Goal: Task Accomplishment & Management: Use online tool/utility

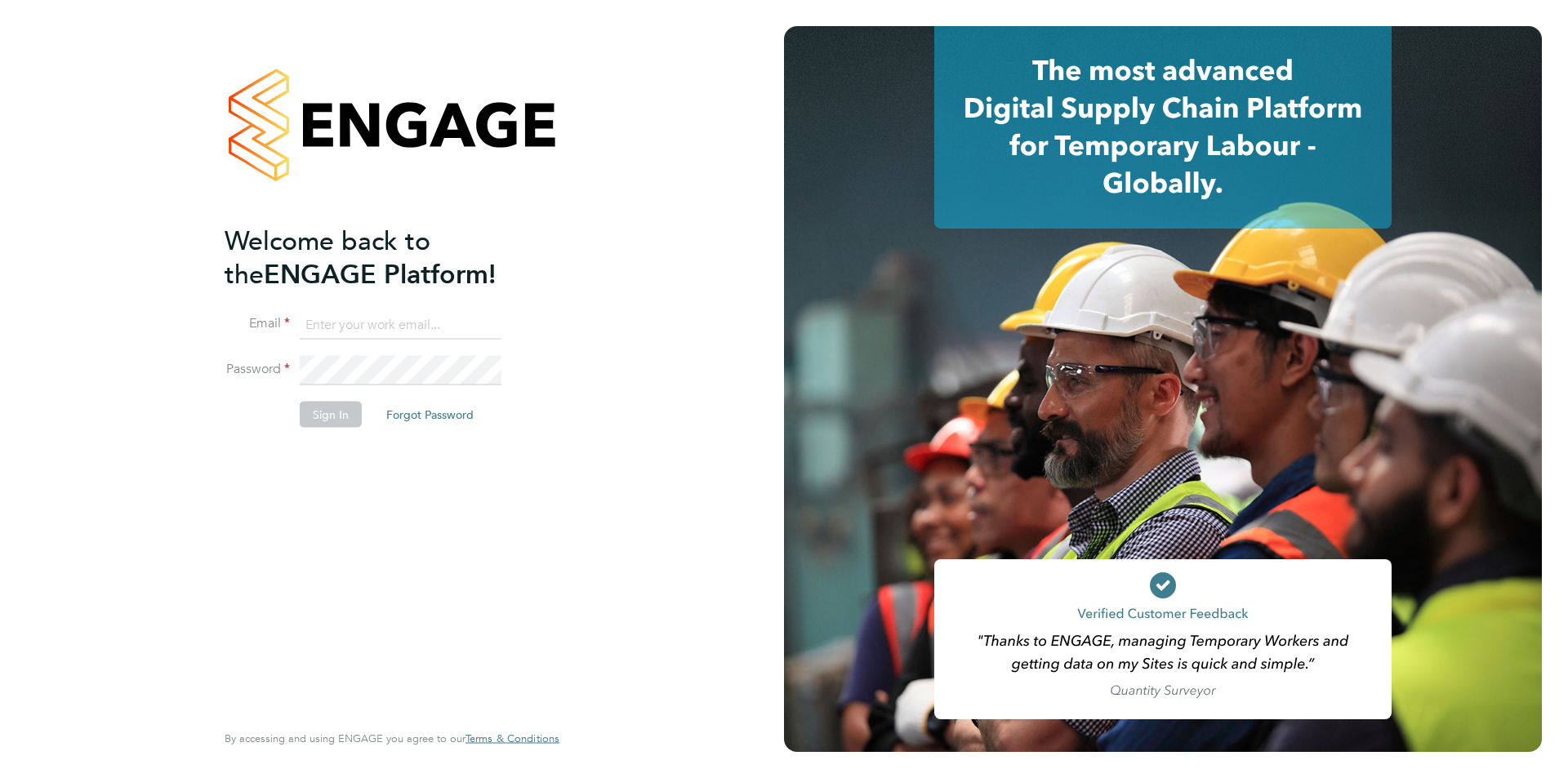
type input "[PERSON_NAME][EMAIL_ADDRESS][DOMAIN_NAME]"
click at [319, 405] on button "Sign In" at bounding box center [331, 413] width 62 height 26
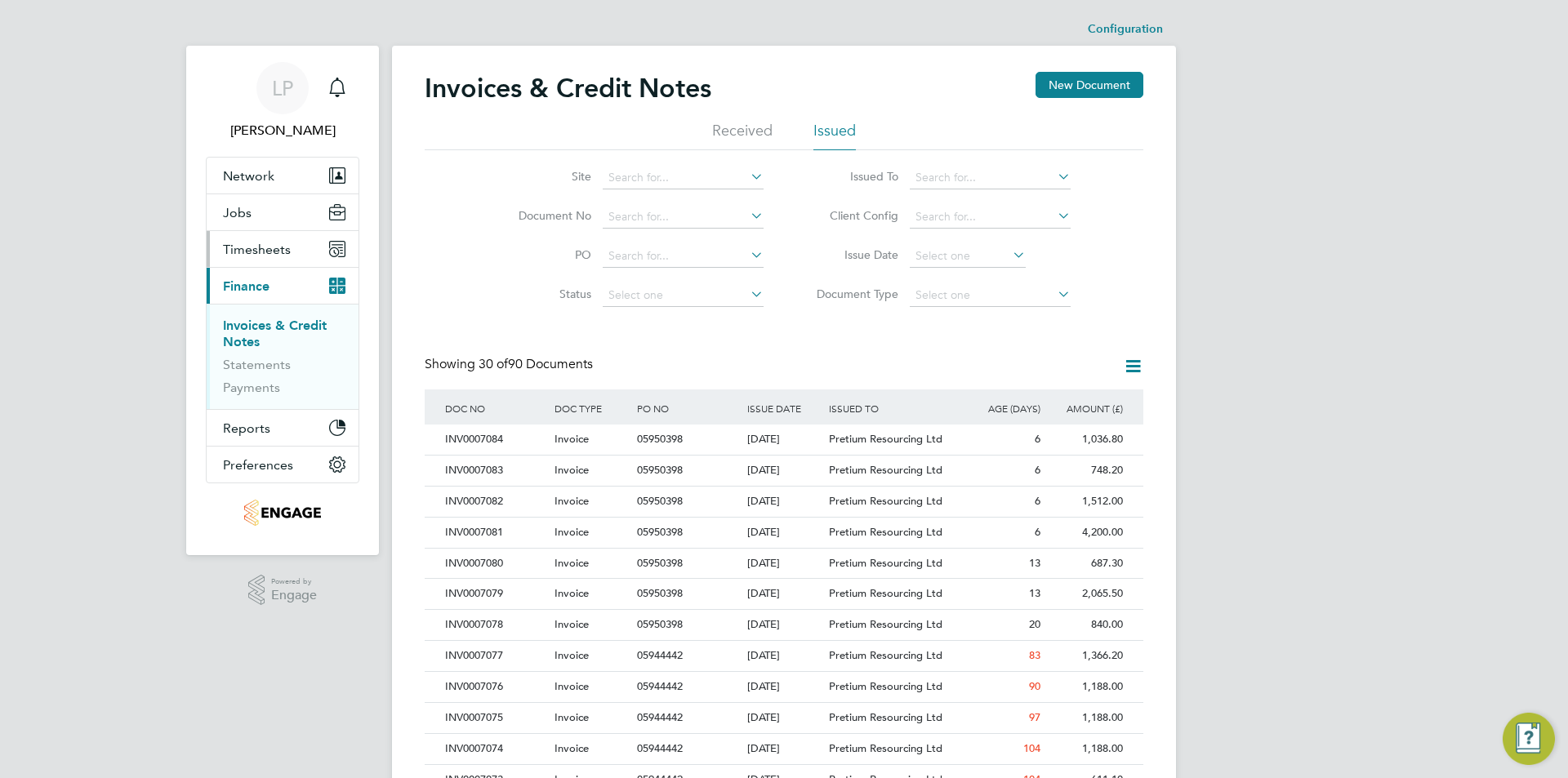
click at [261, 241] on span "Timesheets" at bounding box center [256, 248] width 68 height 15
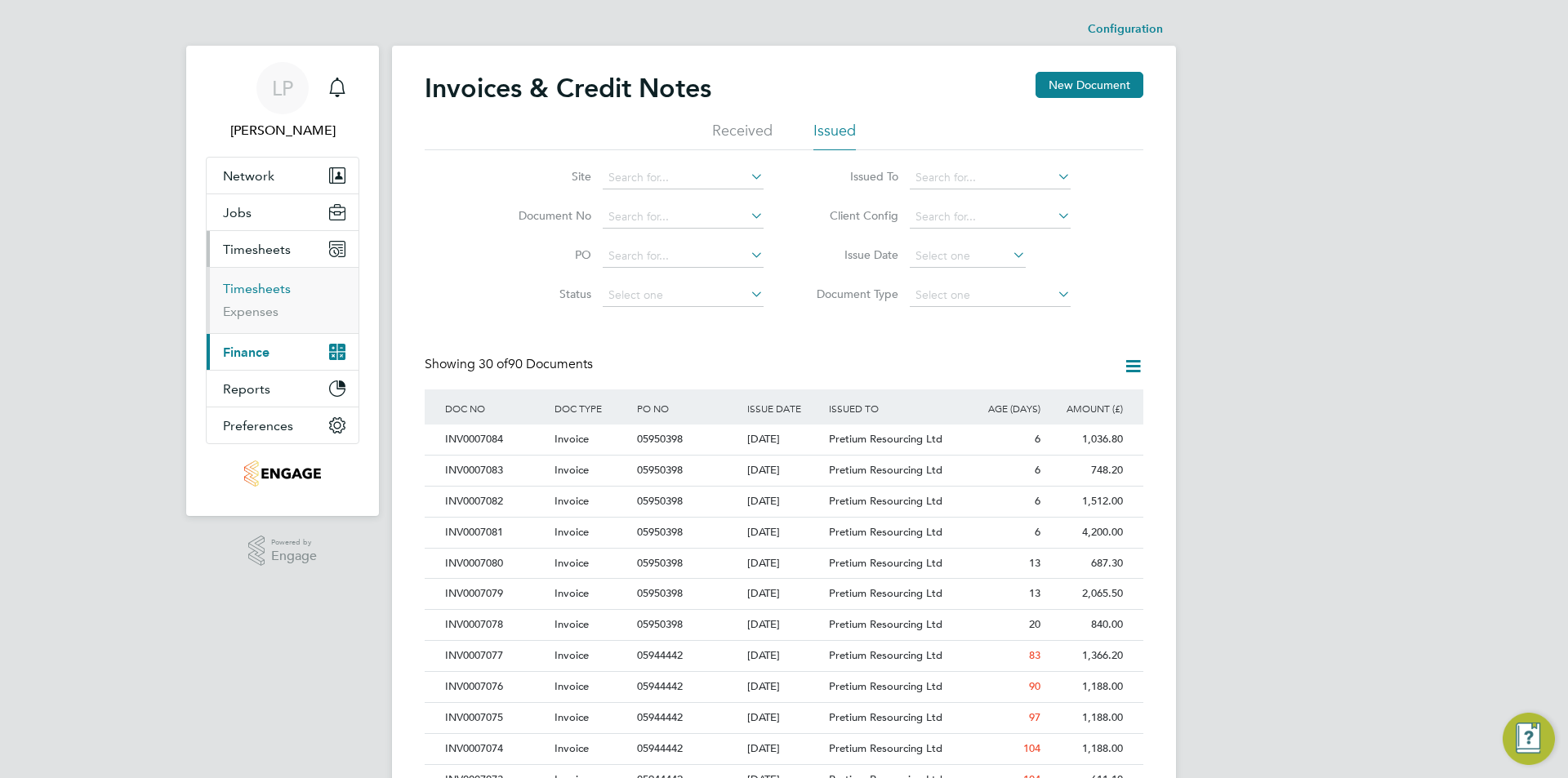
click at [265, 289] on link "Timesheets" at bounding box center [256, 288] width 68 height 15
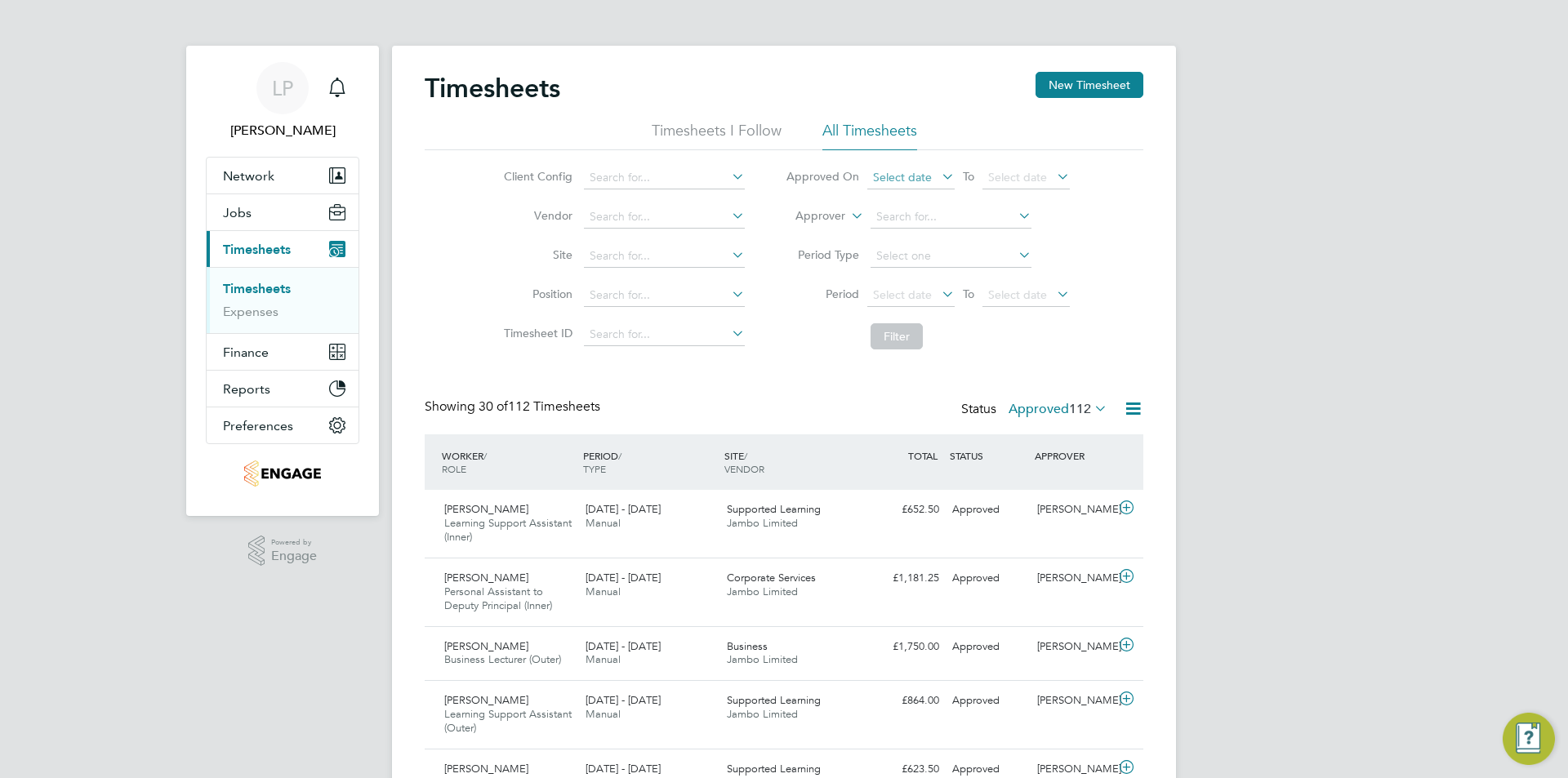
click at [930, 179] on span "Select date" at bounding box center [911, 178] width 87 height 22
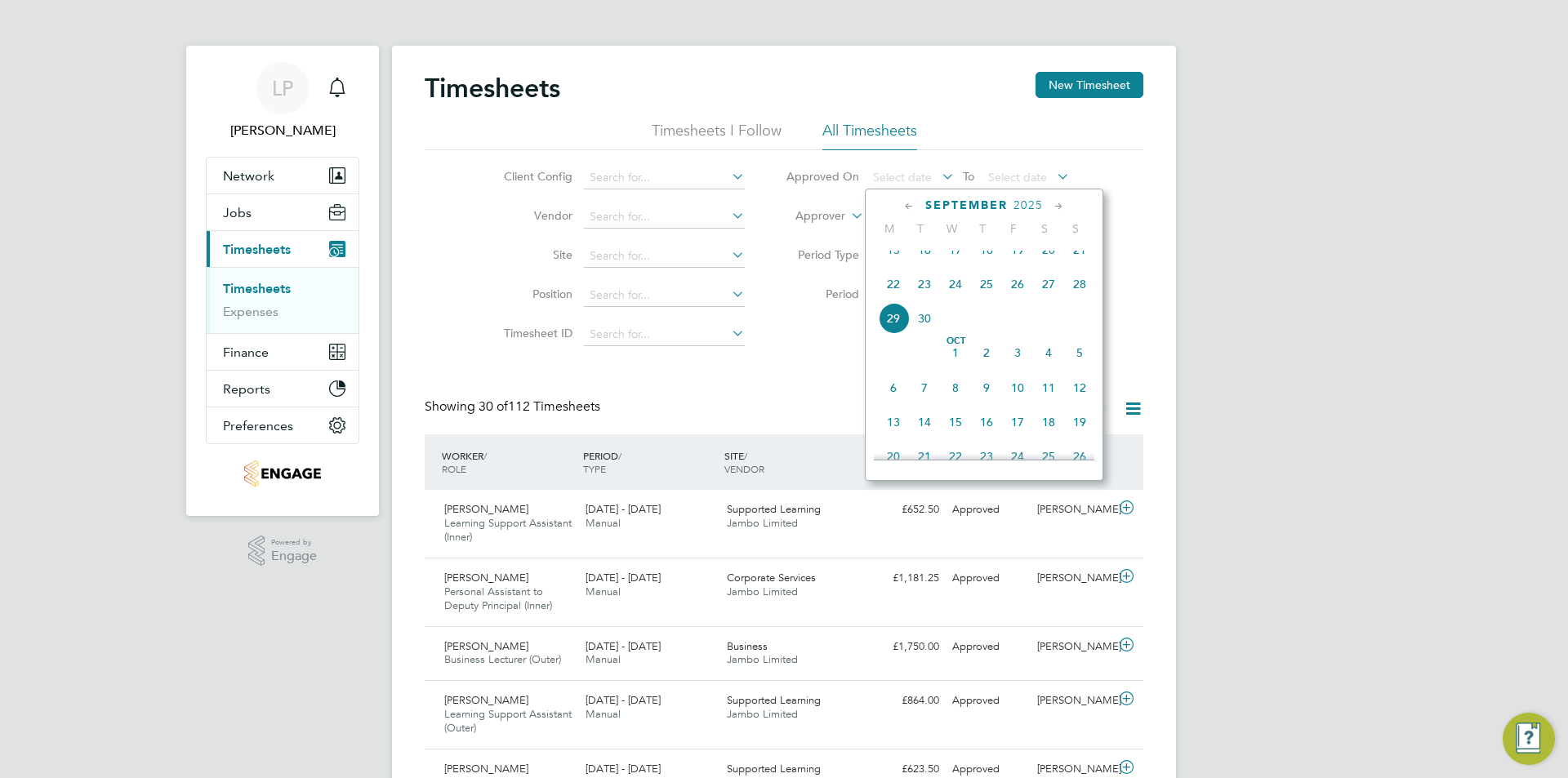
click at [946, 290] on span "24" at bounding box center [955, 284] width 31 height 31
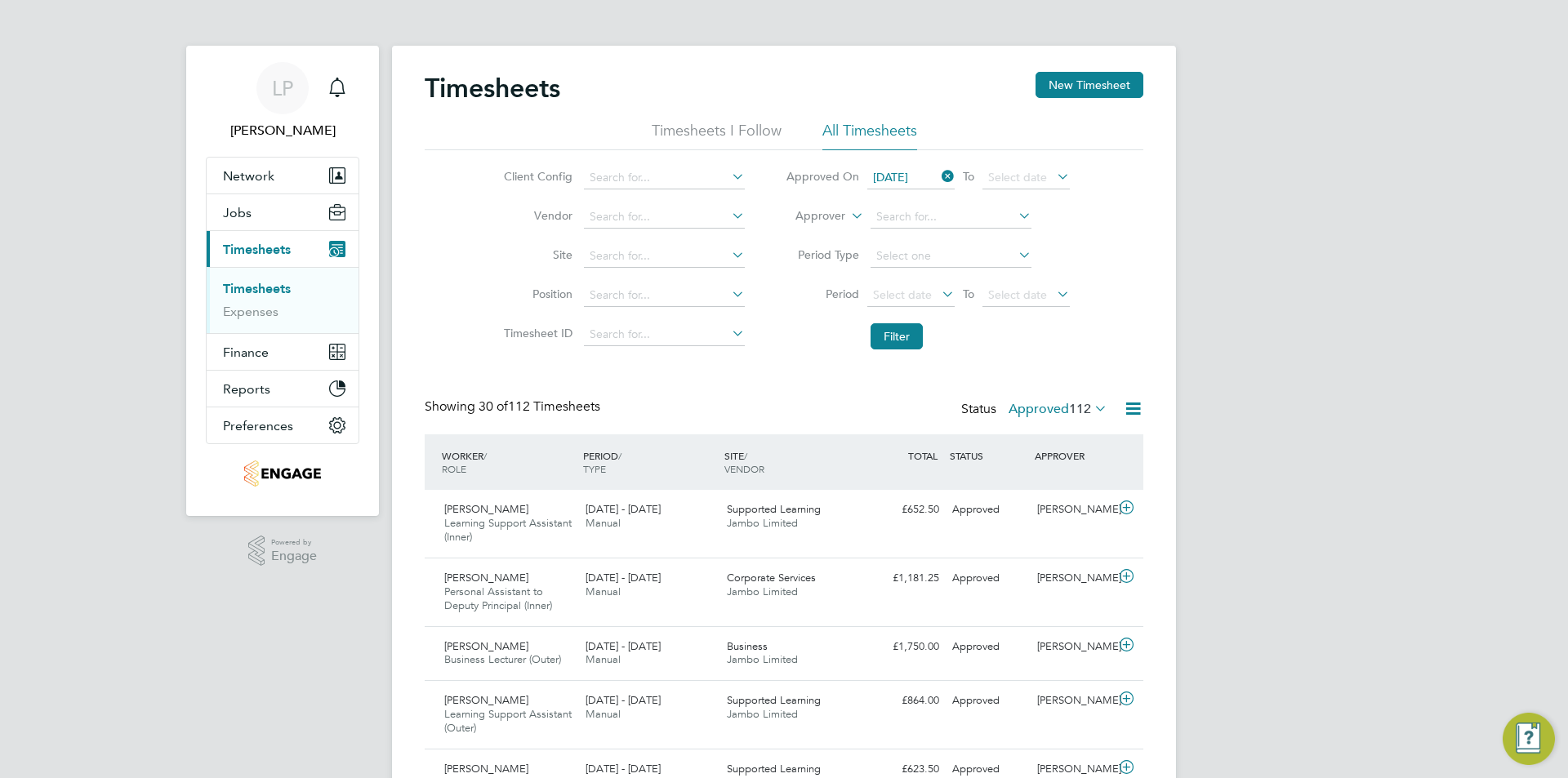
click at [1054, 151] on div "Client Config Vendor Site Position Timesheet ID Approved On [DATE] To Select da…" at bounding box center [784, 254] width 719 height 207
click at [1039, 172] on span "Select date" at bounding box center [1018, 177] width 59 height 15
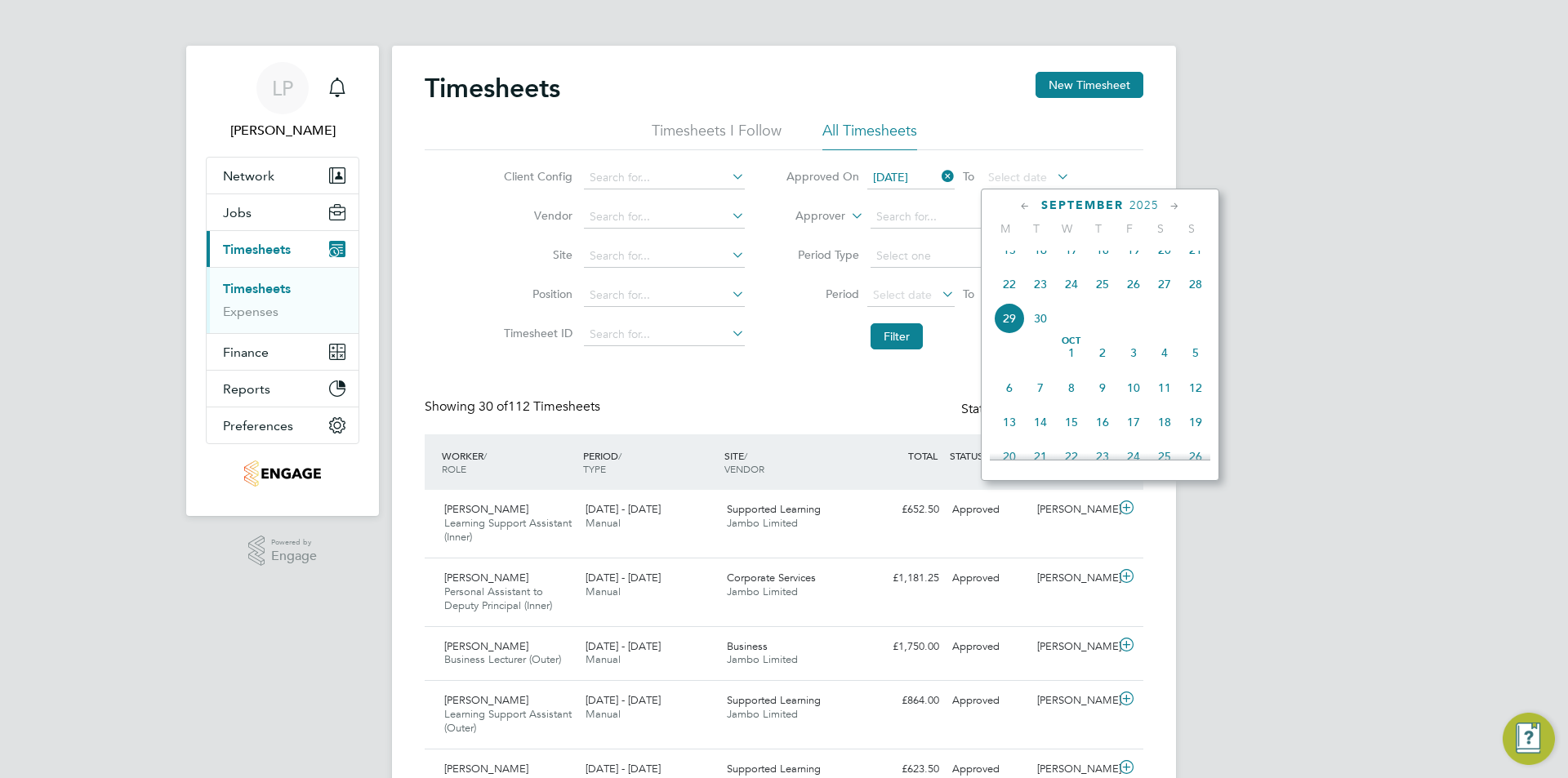
click at [1072, 368] on span "[DATE]" at bounding box center [1071, 353] width 31 height 31
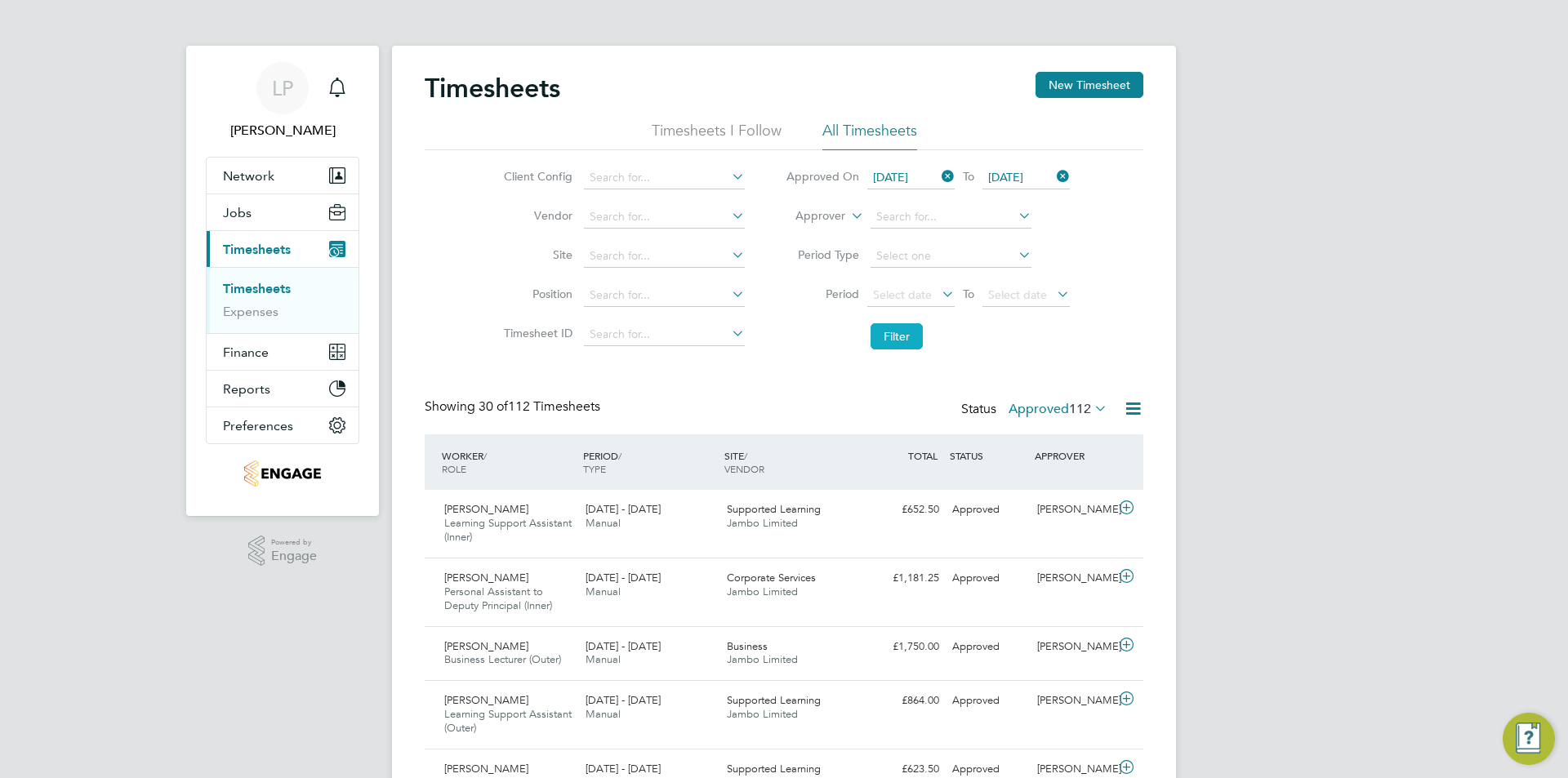
click at [892, 339] on button "Filter" at bounding box center [897, 336] width 53 height 26
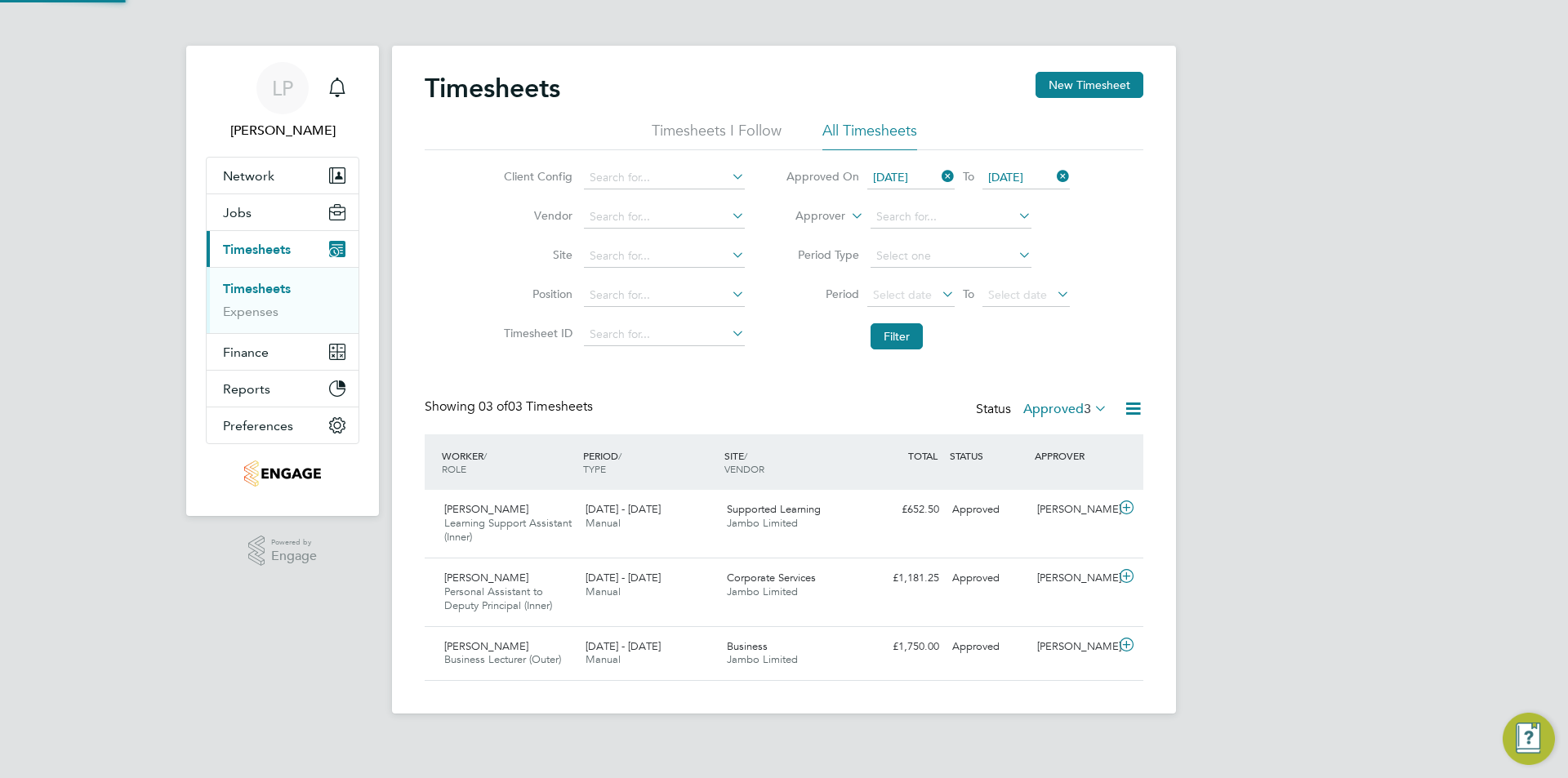
click at [1053, 290] on icon at bounding box center [1053, 294] width 0 height 23
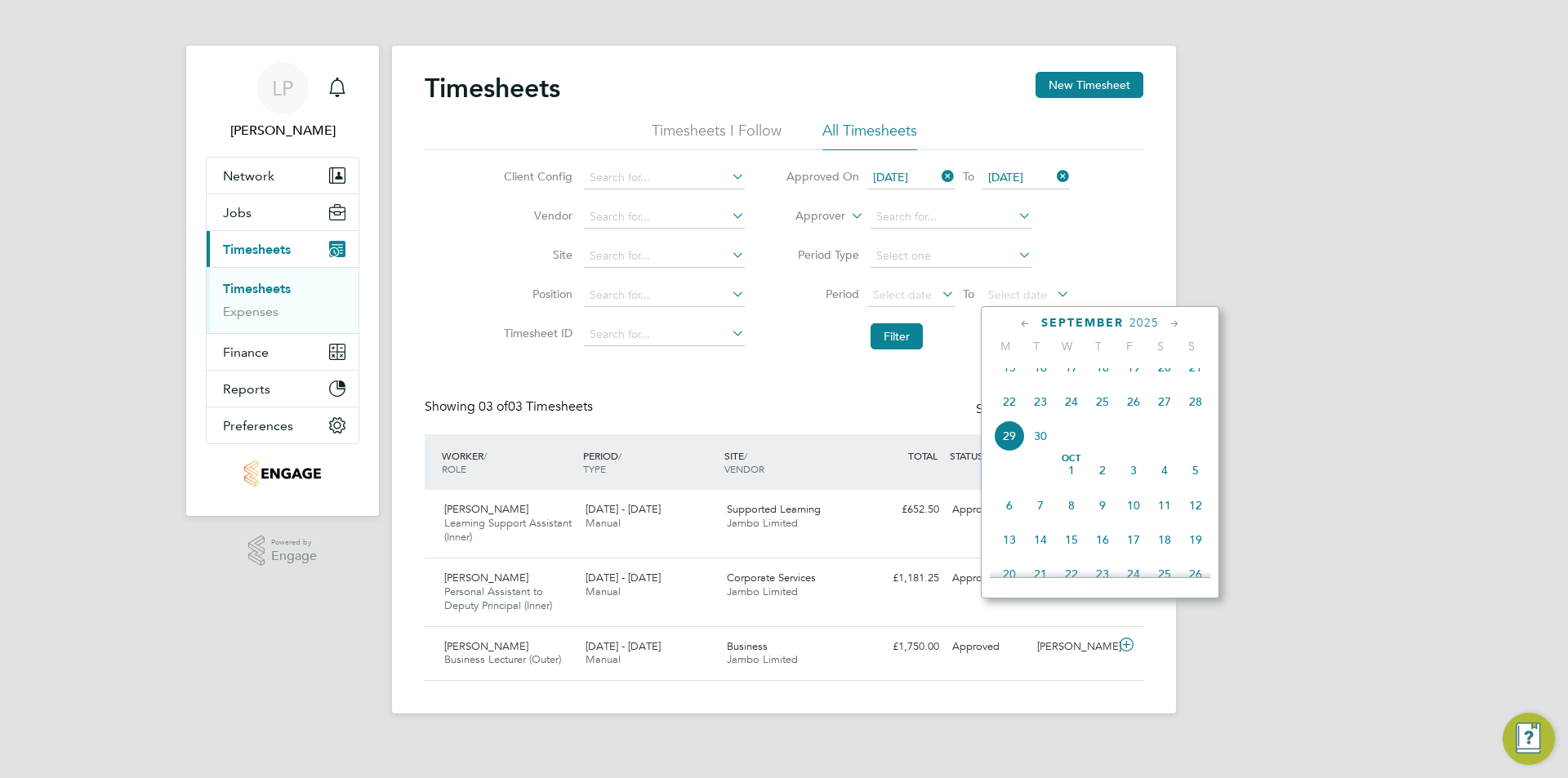
click at [846, 391] on div "Timesheets New Timesheet Timesheets I Follow All Timesheets Client Config Vendo…" at bounding box center [784, 377] width 719 height 609
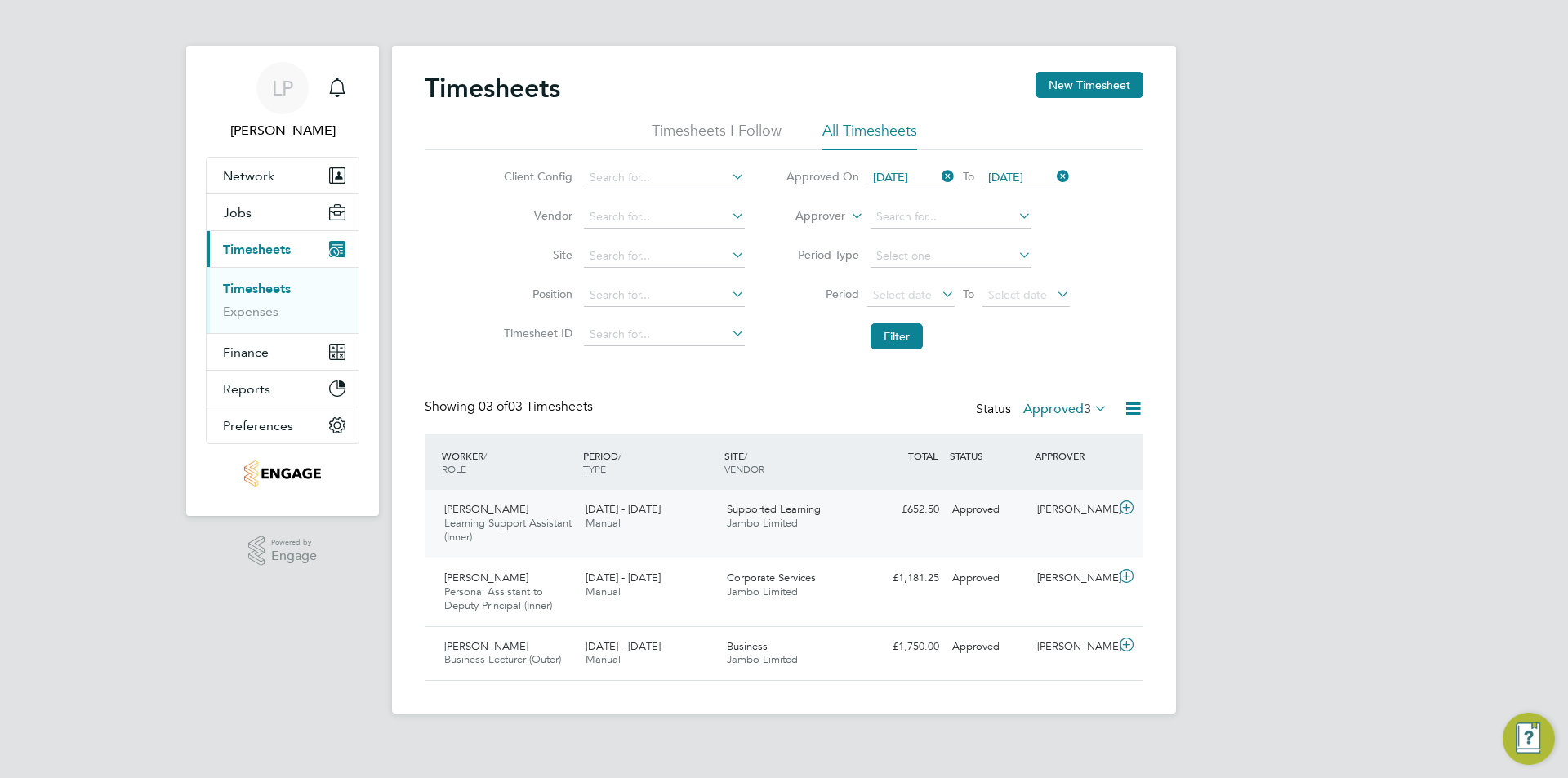
click at [1125, 505] on icon at bounding box center [1126, 507] width 20 height 13
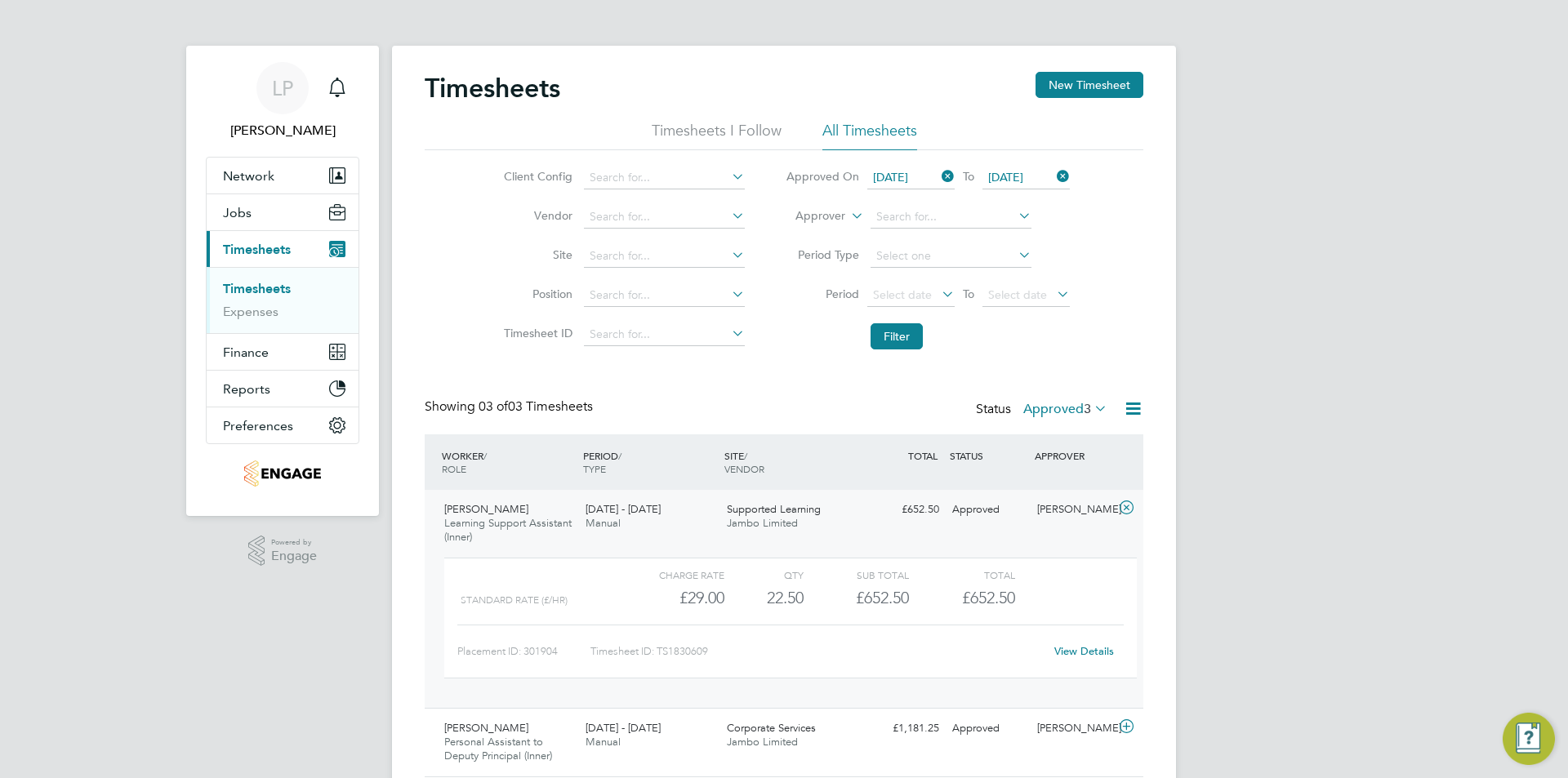
click at [1083, 647] on link "View Details" at bounding box center [1084, 652] width 60 height 14
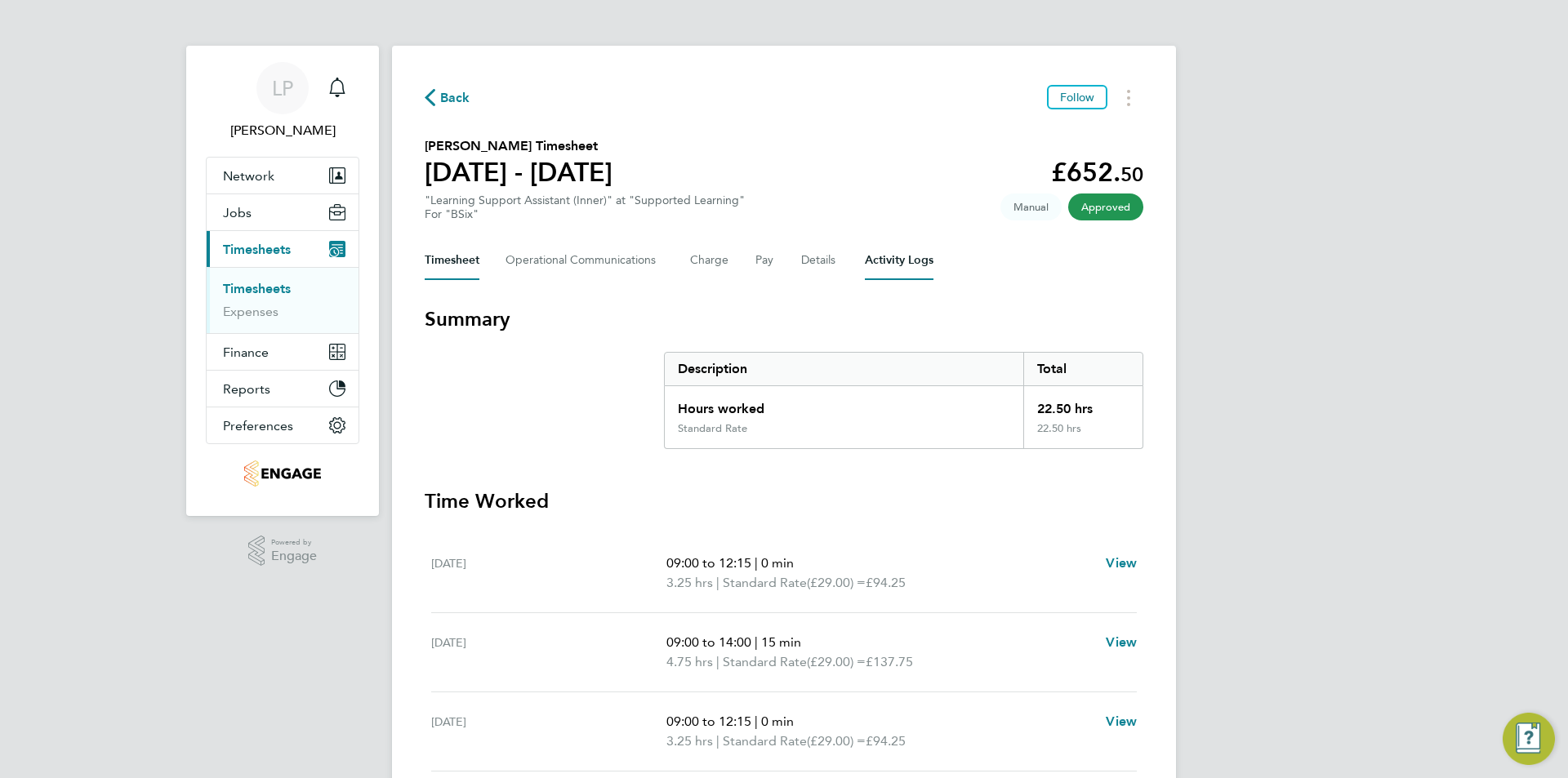
click at [904, 260] on Logs-tab "Activity Logs" at bounding box center [898, 261] width 69 height 39
